Goal: Task Accomplishment & Management: Manage account settings

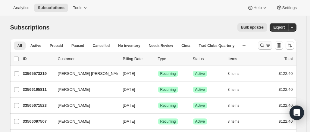
click at [269, 48] on icon "Search and filter results" at bounding box center [269, 46] width 6 height 6
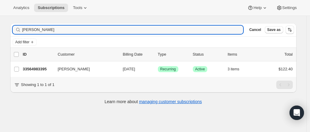
scroll to position [14, 0]
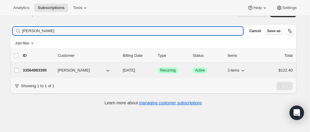
type input "[PERSON_NAME]"
click at [30, 70] on p "33564983395" at bounding box center [38, 71] width 30 height 6
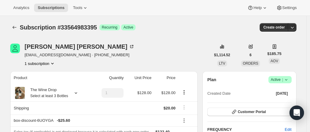
click at [98, 63] on div "[PERSON_NAME] [EMAIL_ADDRESS][DOMAIN_NAME] · [PHONE_NUMBER] 1 subscription" at bounding box center [110, 55] width 201 height 23
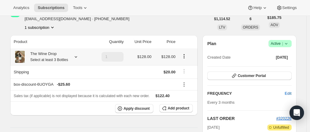
scroll to position [37, 0]
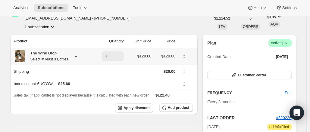
click at [76, 56] on icon at bounding box center [76, 56] width 6 height 6
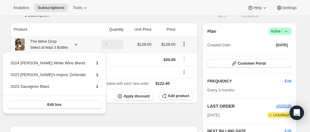
scroll to position [48, 0]
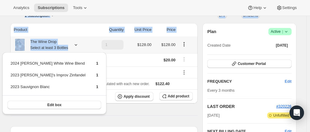
drag, startPoint x: 70, startPoint y: 48, endPoint x: 67, endPoint y: -37, distance: 84.8
click at [67, 0] on html "Analytics Subscriptions Tools Help Settings Skip to content Subscription #33564…" at bounding box center [155, 18] width 310 height 132
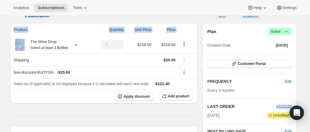
scroll to position [0, 0]
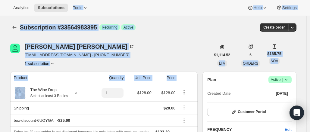
click at [171, 33] on div "Subscription #33564983395. This page is ready Subscription #33564983395 Success…" at bounding box center [153, 27] width 287 height 23
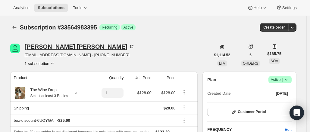
click at [28, 46] on div "[PERSON_NAME]" at bounding box center [80, 47] width 110 height 6
